Goal: Task Accomplishment & Management: Use online tool/utility

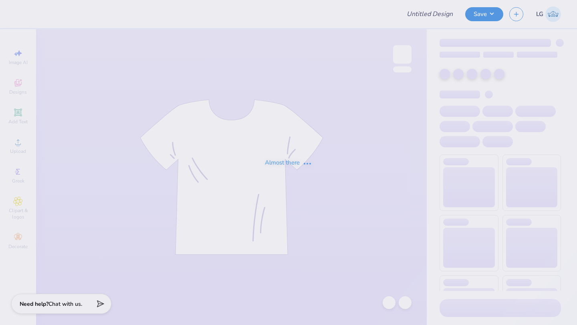
type input "HOODIE"
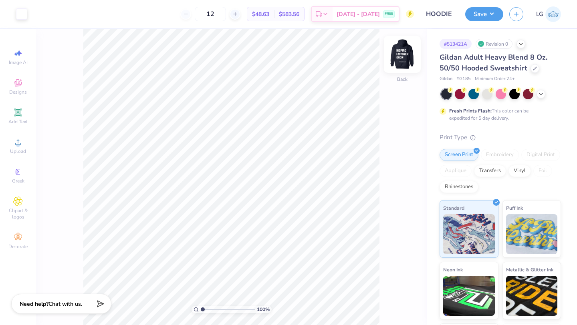
click at [400, 55] on img at bounding box center [402, 54] width 32 height 32
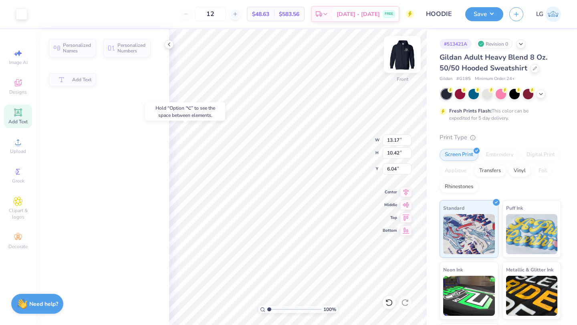
type input "6.00"
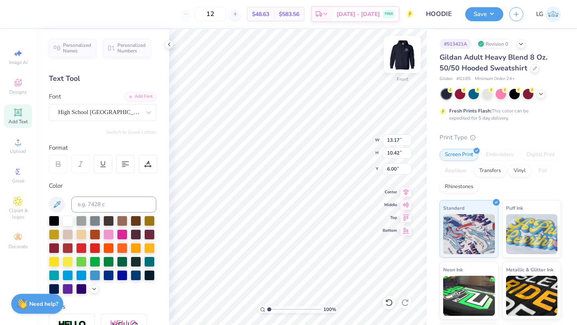
scroll to position [0, 0]
type textarea "Building EMPOWER GROW"
type textarea "Building Great futures"
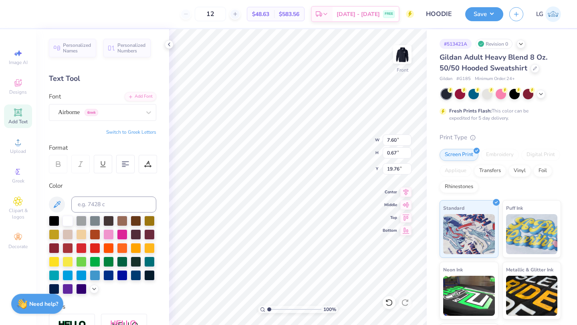
type input "7.60"
type input "0.67"
type input "19.76"
type textarea "since [DATE]"
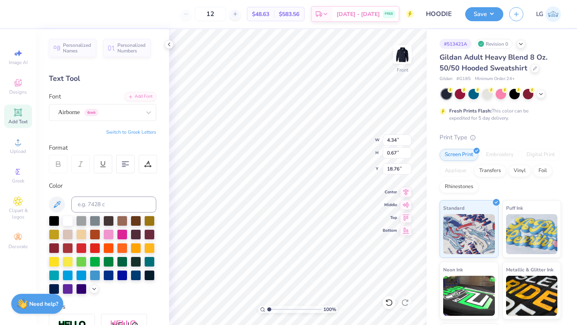
type input "18.76"
click at [480, 8] on button "Save" at bounding box center [484, 13] width 38 height 14
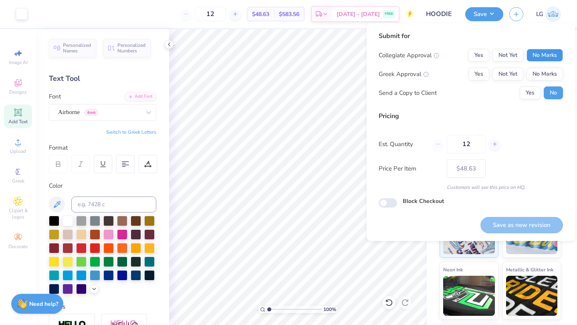
click at [535, 55] on button "No Marks" at bounding box center [544, 55] width 36 height 13
click at [541, 74] on button "No Marks" at bounding box center [544, 74] width 36 height 13
click at [509, 226] on button "Save as new revision" at bounding box center [521, 225] width 82 height 16
type input "$48.63"
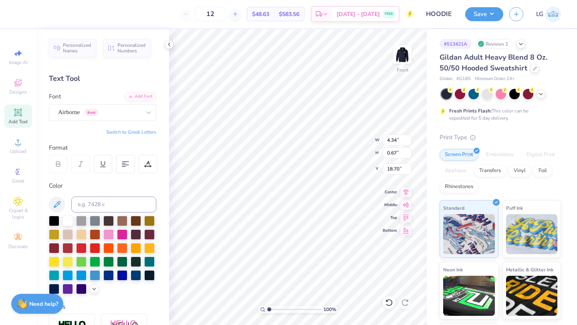
type input "18.70"
type input "18.72"
click at [487, 12] on button "Save" at bounding box center [484, 13] width 38 height 14
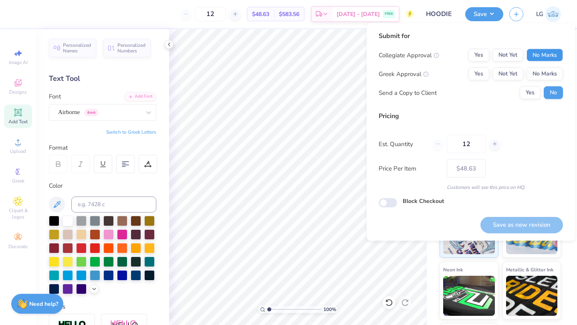
click at [551, 55] on button "No Marks" at bounding box center [544, 55] width 36 height 13
click at [547, 84] on div "Collegiate Approval Yes Not Yet No Marks Greek Approval Yes Not Yet No Marks Se…" at bounding box center [470, 74] width 184 height 50
click at [549, 73] on button "No Marks" at bounding box center [544, 74] width 36 height 13
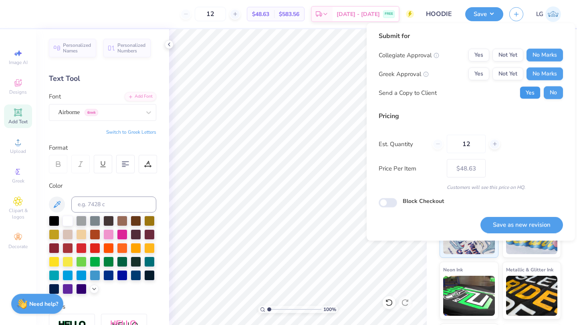
click at [526, 95] on button "Yes" at bounding box center [529, 93] width 21 height 13
click at [529, 223] on button "Save as new revision" at bounding box center [521, 225] width 82 height 16
type input "$48.63"
